Goal: Task Accomplishment & Management: Complete application form

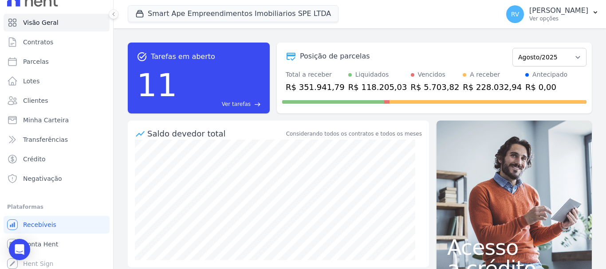
scroll to position [16, 0]
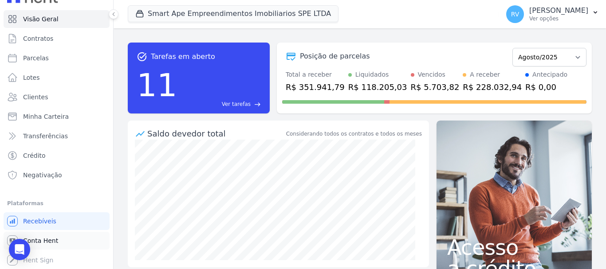
click at [68, 234] on link "Conta Hent" at bounding box center [57, 241] width 106 height 18
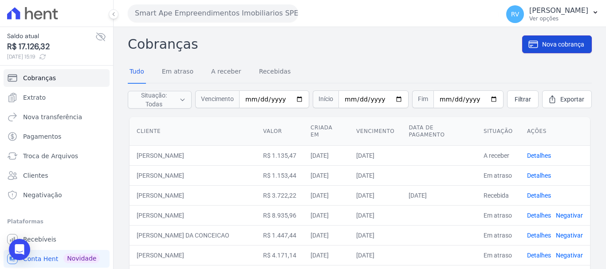
click at [544, 44] on span "Nova cobrança" at bounding box center [563, 44] width 42 height 9
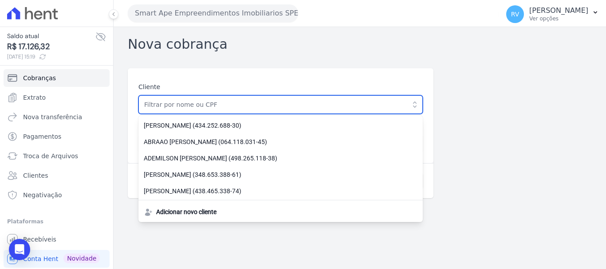
click at [299, 104] on input "text" at bounding box center [280, 104] width 284 height 19
paste input "[PERSON_NAME]"
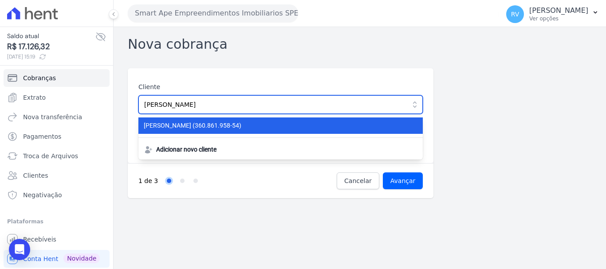
type input "[PERSON_NAME]"
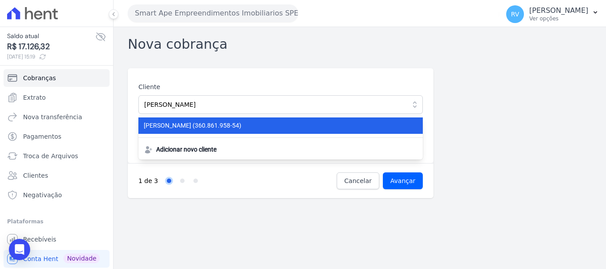
click at [199, 129] on span "FRANCISCO DOS SANTOS PIMENTEL (360.861.958-54)" at bounding box center [275, 125] width 263 height 9
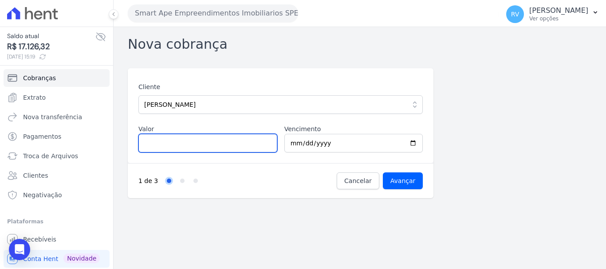
click at [207, 144] on input "Valor" at bounding box center [207, 143] width 139 height 19
type input "1000.00"
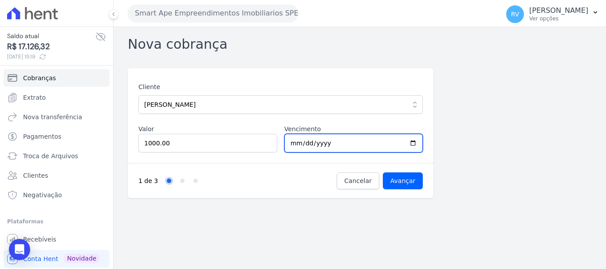
click at [414, 142] on input "2025-08-19" at bounding box center [353, 143] width 139 height 19
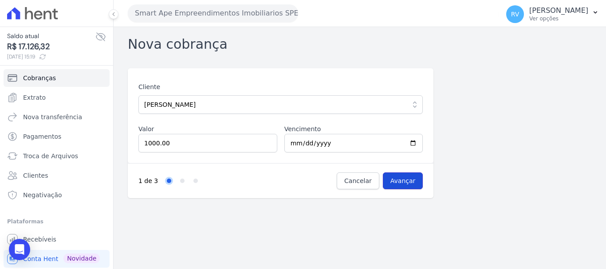
click at [395, 175] on input "Avançar" at bounding box center [403, 180] width 40 height 17
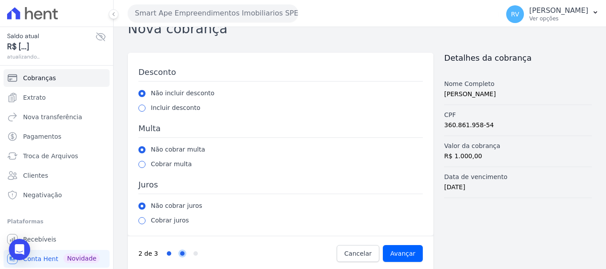
scroll to position [24, 0]
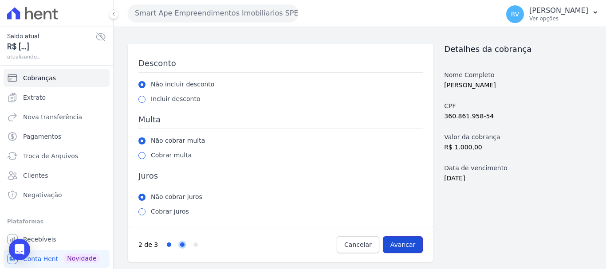
click at [400, 243] on input "Avançar" at bounding box center [403, 244] width 40 height 17
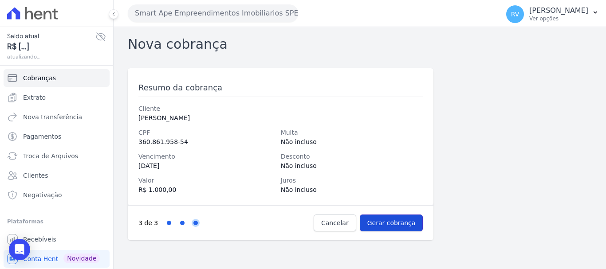
click at [398, 227] on input "Gerar cobrança" at bounding box center [391, 223] width 63 height 17
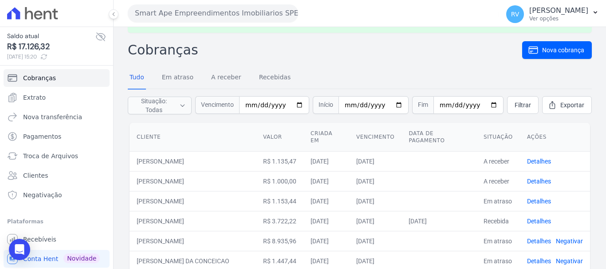
scroll to position [44, 0]
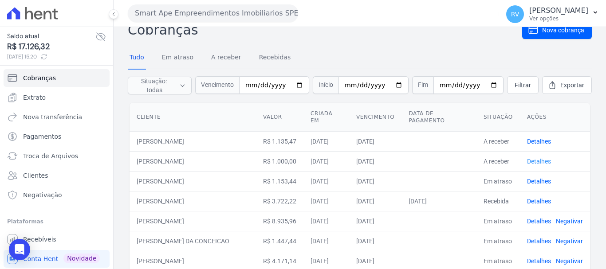
click at [534, 161] on link "Detalhes" at bounding box center [539, 161] width 24 height 7
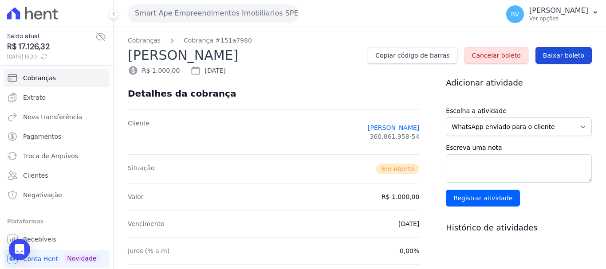
click at [569, 53] on span "Baixar boleto" at bounding box center [563, 55] width 41 height 9
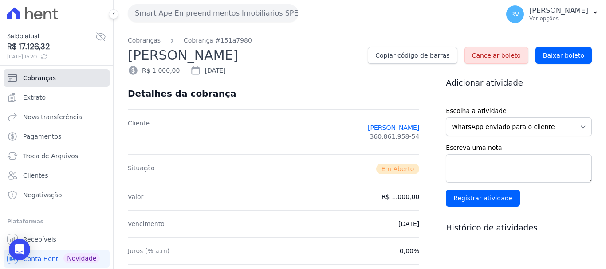
click at [57, 78] on link "Cobranças" at bounding box center [57, 78] width 106 height 18
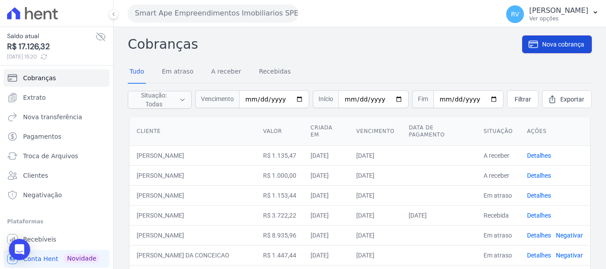
click at [551, 47] on span "Nova cobrança" at bounding box center [563, 44] width 42 height 9
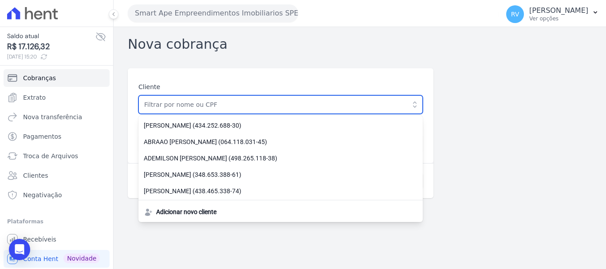
click at [264, 102] on input "text" at bounding box center [280, 104] width 284 height 19
paste input "KARINE DA SILVA PEREIRA NUNES"
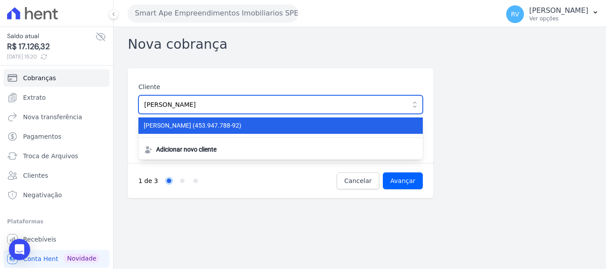
type input "KARINE DA SILVA PEREIRA NUNES"
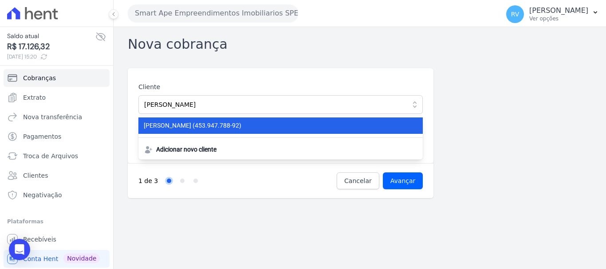
click at [252, 121] on li "KARINE DA SILVA PEREIRA NUNES (453.947.788-92)" at bounding box center [280, 125] width 284 height 16
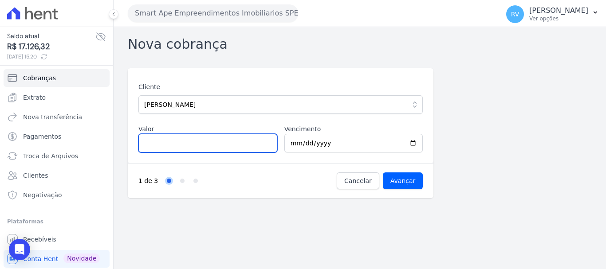
click at [226, 143] on input "Valor" at bounding box center [207, 143] width 139 height 19
paste input "1.15997"
click at [149, 143] on input "1.15997" at bounding box center [207, 143] width 139 height 19
type input "1159.97"
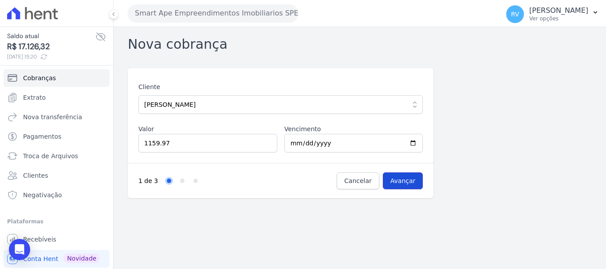
click at [410, 180] on input "Avançar" at bounding box center [403, 180] width 40 height 17
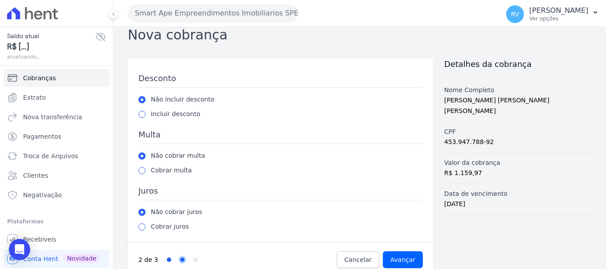
scroll to position [24, 0]
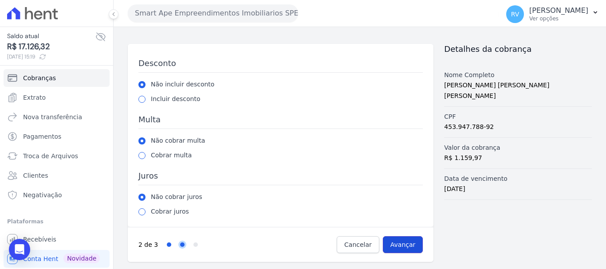
click at [404, 245] on input "Avançar" at bounding box center [403, 244] width 40 height 17
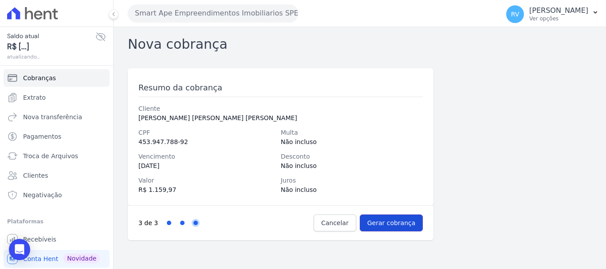
click at [401, 231] on input "Gerar cobrança" at bounding box center [391, 223] width 63 height 17
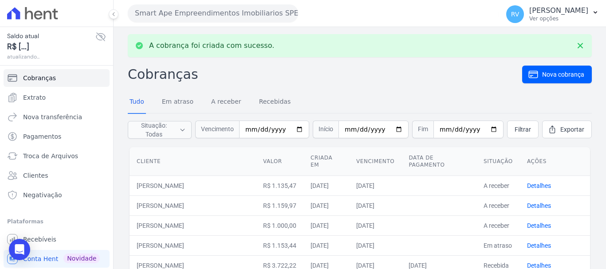
scroll to position [44, 0]
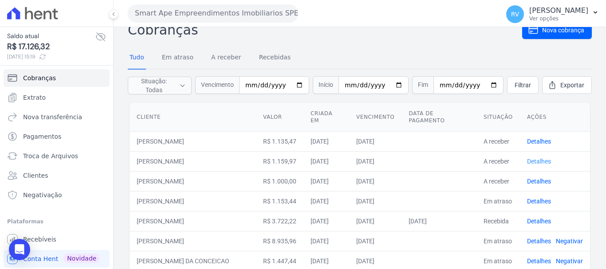
click at [530, 161] on link "Detalhes" at bounding box center [539, 161] width 24 height 7
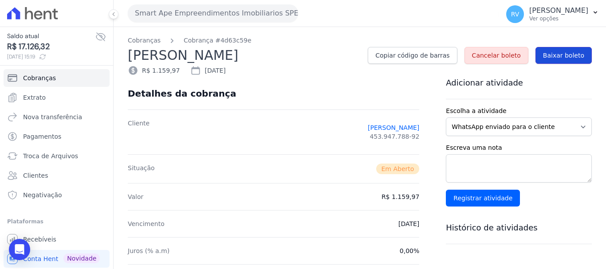
click at [566, 55] on span "Baixar boleto" at bounding box center [563, 55] width 41 height 9
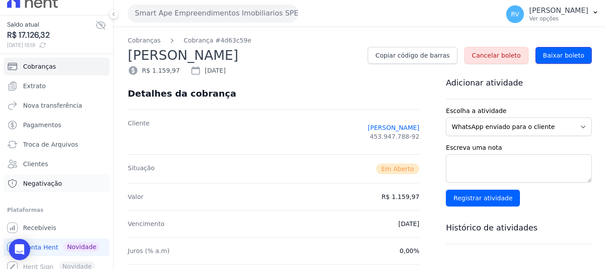
scroll to position [18, 0]
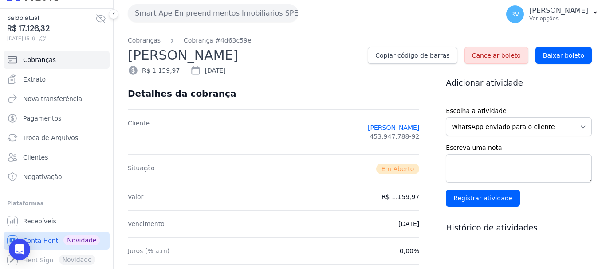
click at [39, 239] on span "Conta Hent" at bounding box center [40, 240] width 35 height 9
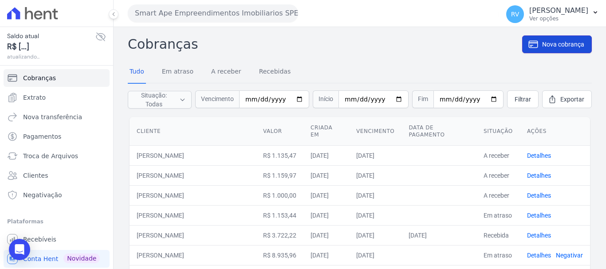
click at [563, 39] on link "Nova cobrança" at bounding box center [557, 44] width 70 height 18
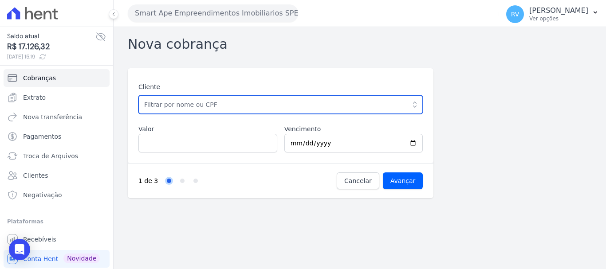
click at [192, 108] on input "text" at bounding box center [280, 104] width 284 height 19
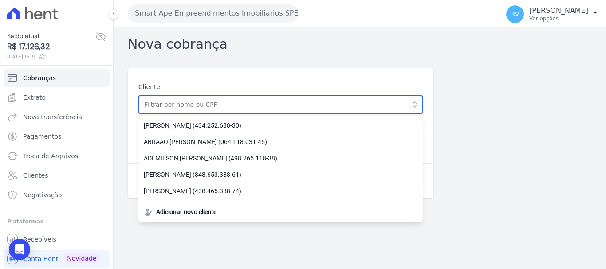
paste input "KARINE DA SILVA PEREIRA NUNES"
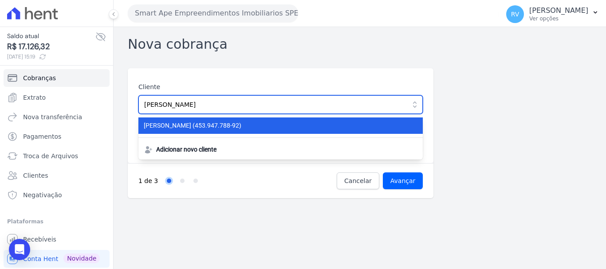
type input "KARINE DA SILVA PEREIRA NUNES"
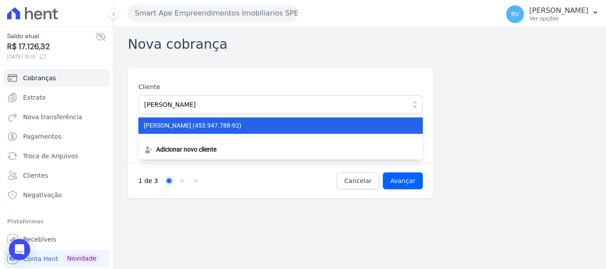
click at [229, 122] on span "KARINE DA SILVA PEREIRA NUNES (453.947.788-92)" at bounding box center [275, 125] width 263 height 9
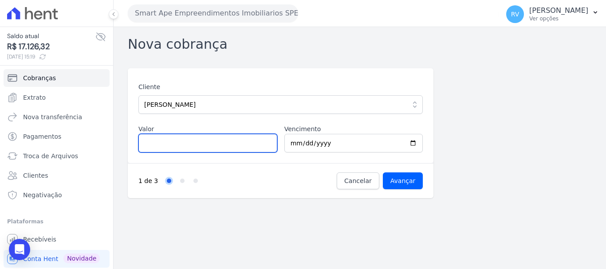
click at [190, 148] on input "Valor" at bounding box center [207, 143] width 139 height 19
type input "2852.80"
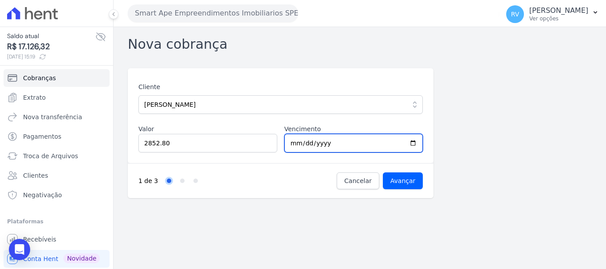
click at [410, 144] on input "2025-08-19" at bounding box center [353, 143] width 139 height 19
type input "2025-09-30"
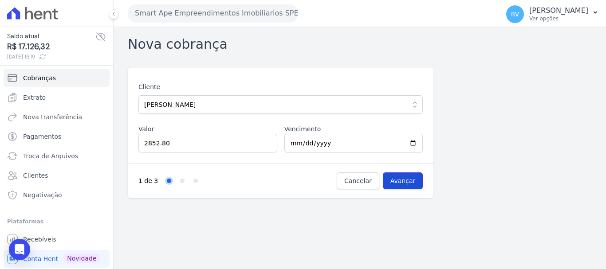
click at [412, 177] on input "Avançar" at bounding box center [403, 180] width 40 height 17
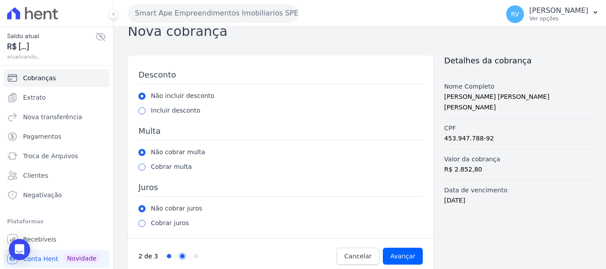
scroll to position [24, 0]
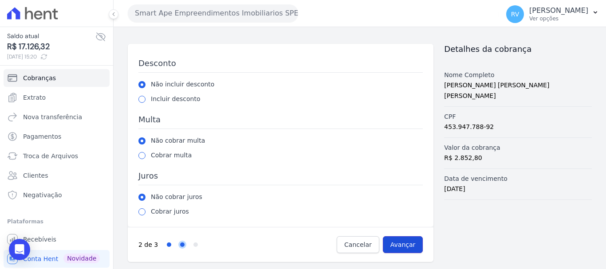
click at [402, 246] on input "Avançar" at bounding box center [403, 244] width 40 height 17
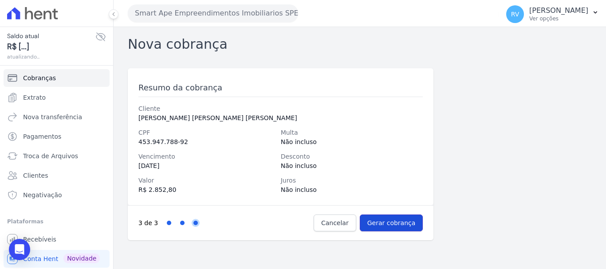
click at [399, 222] on input "Gerar cobrança" at bounding box center [391, 223] width 63 height 17
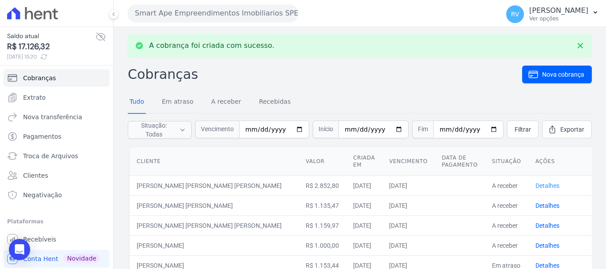
click at [535, 185] on link "Detalhes" at bounding box center [547, 185] width 24 height 7
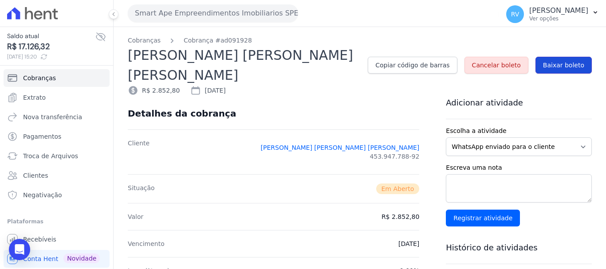
click at [561, 61] on span "Baixar boleto" at bounding box center [563, 65] width 41 height 9
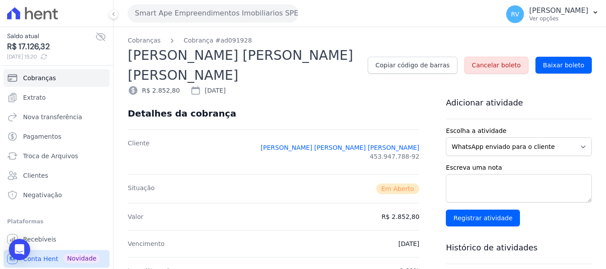
click at [42, 256] on span "Conta Hent" at bounding box center [40, 258] width 35 height 9
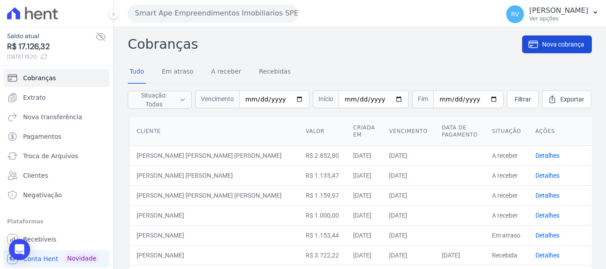
click at [558, 44] on span "Nova cobrança" at bounding box center [563, 44] width 42 height 9
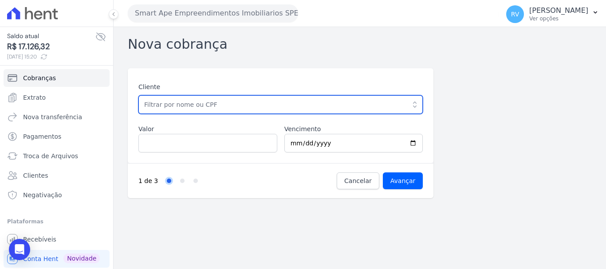
click at [243, 110] on input "text" at bounding box center [280, 104] width 284 height 19
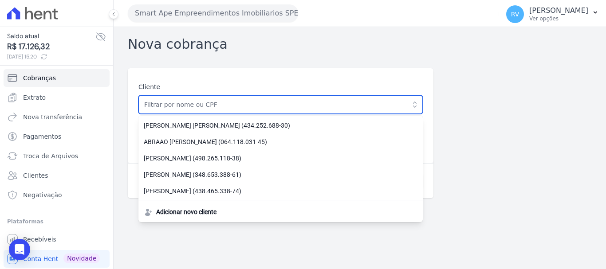
paste input "408.950.678-62"
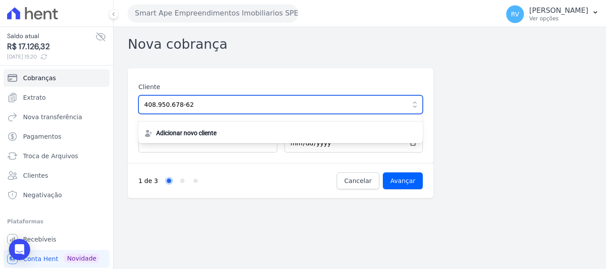
drag, startPoint x: 164, startPoint y: 108, endPoint x: 129, endPoint y: 106, distance: 34.6
click at [129, 106] on div "Cliente 408.950.678-62 Adicionar novo cliente Valor Vencimento 2025-08-19" at bounding box center [280, 115] width 305 height 95
paste input "[PERSON_NAME]"
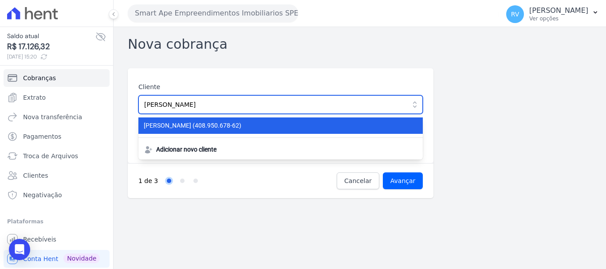
type input "[PERSON_NAME]"
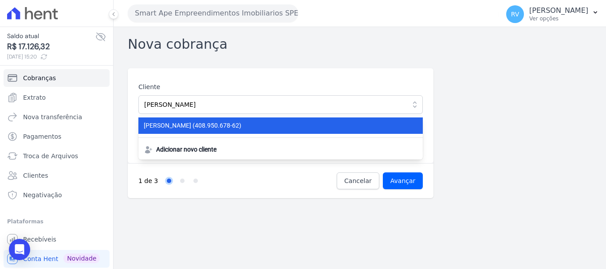
click at [193, 133] on li "EDMUNDO GONCALVES DE ARAUJO FILHO (408.950.678-62)" at bounding box center [280, 125] width 284 height 16
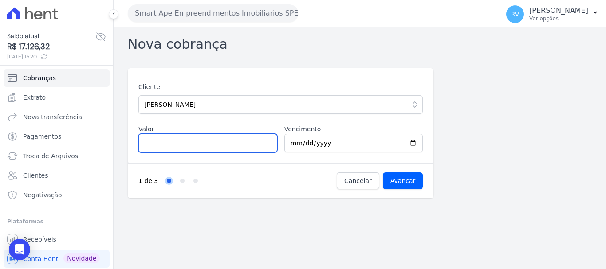
click at [195, 142] on input "Valor" at bounding box center [207, 143] width 139 height 19
paste input "640.00"
type input "640.00"
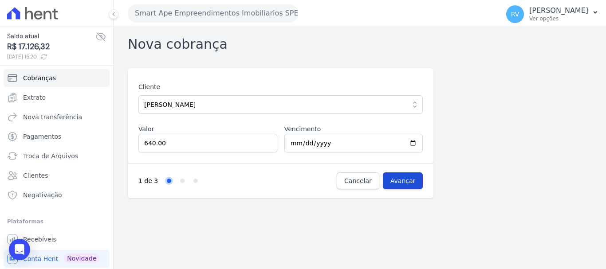
click at [406, 176] on input "Avançar" at bounding box center [403, 180] width 40 height 17
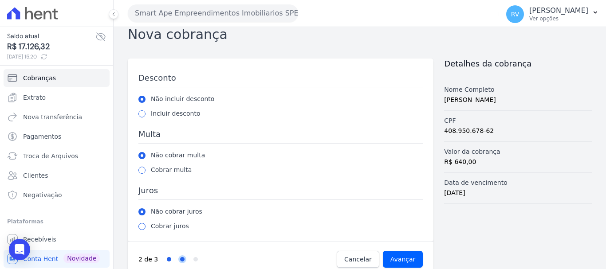
scroll to position [24, 0]
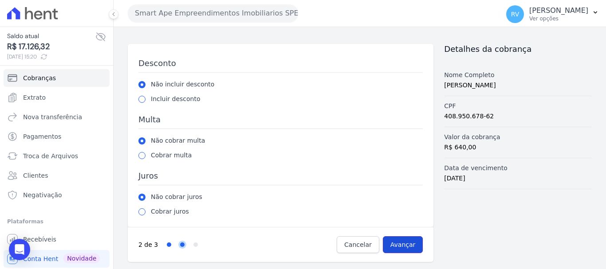
click at [400, 239] on input "Avançar" at bounding box center [403, 244] width 40 height 17
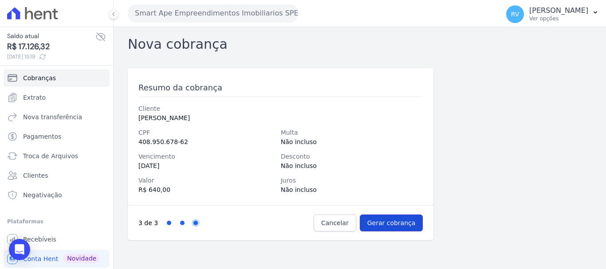
click at [408, 219] on input "Gerar cobrança" at bounding box center [391, 223] width 63 height 17
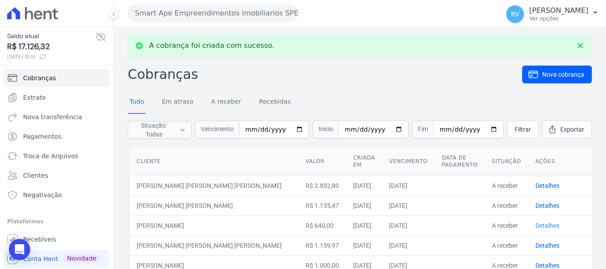
click at [535, 224] on link "Detalhes" at bounding box center [547, 225] width 24 height 7
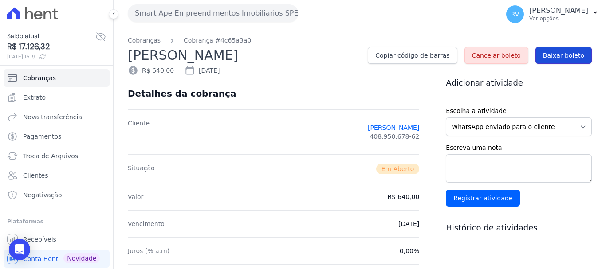
click at [547, 60] on span "Baixar boleto" at bounding box center [563, 55] width 41 height 9
